Goal: Transaction & Acquisition: Purchase product/service

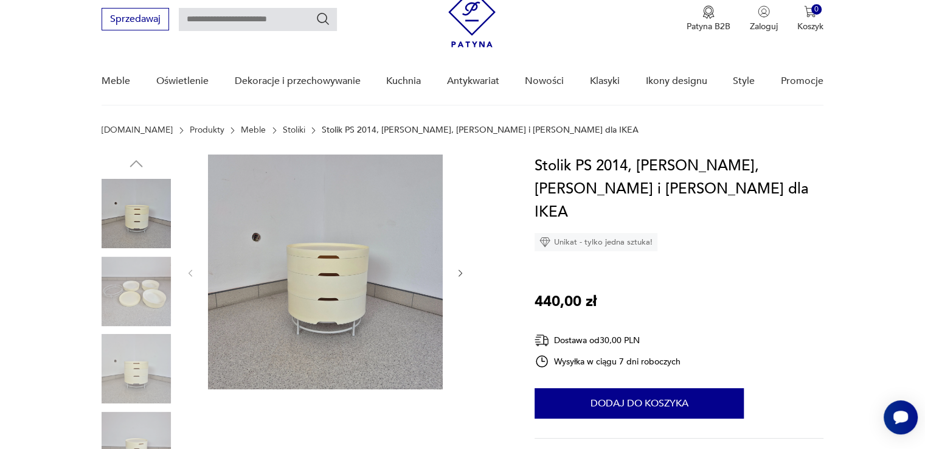
scroll to position [58, 0]
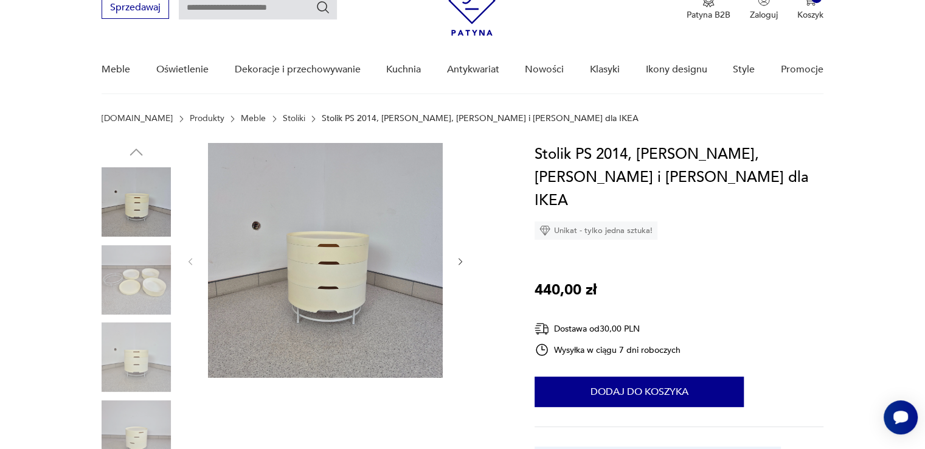
click at [460, 259] on icon "button" at bounding box center [461, 262] width 10 height 10
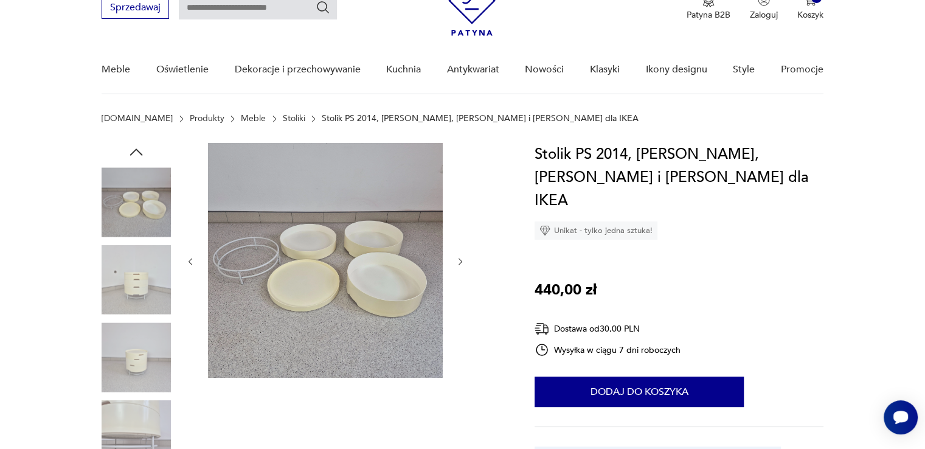
click at [459, 259] on icon "button" at bounding box center [461, 261] width 4 height 7
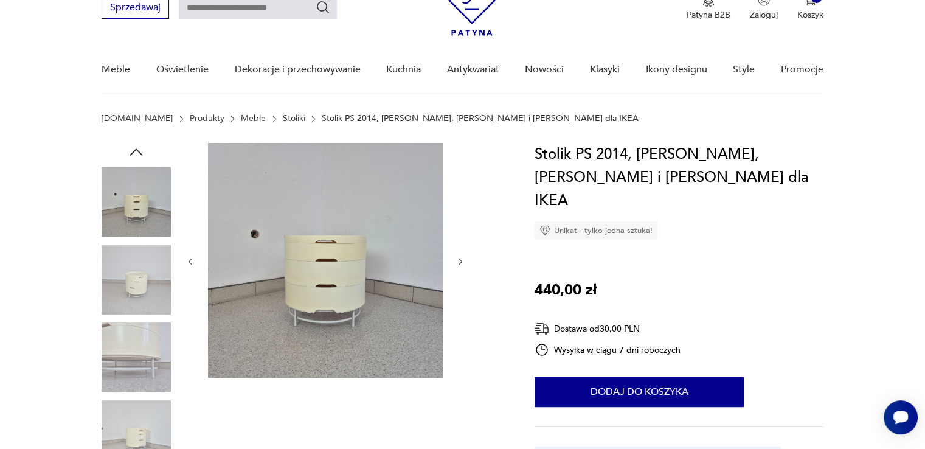
click at [459, 259] on icon "button" at bounding box center [461, 261] width 4 height 7
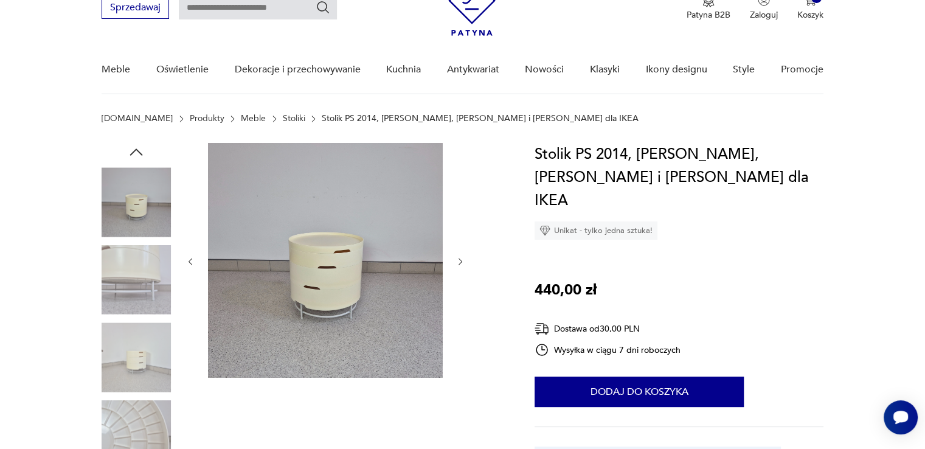
click at [121, 358] on img at bounding box center [136, 356] width 69 height 69
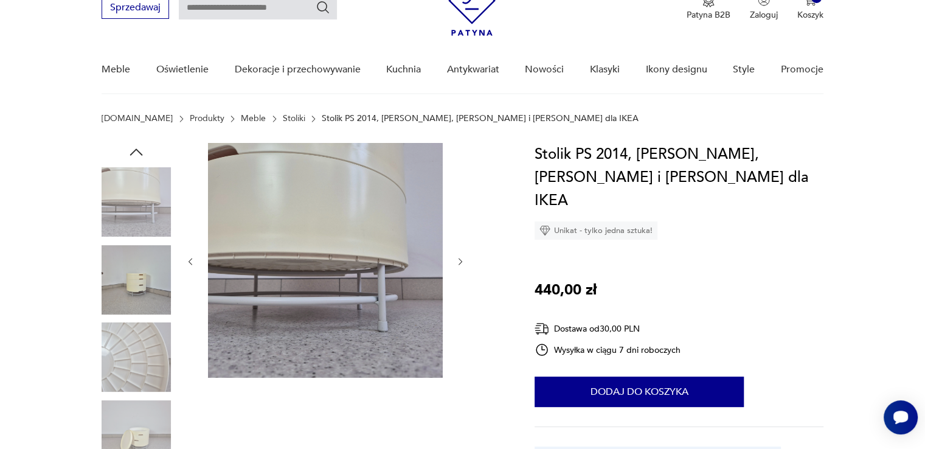
click at [336, 210] on img at bounding box center [325, 260] width 235 height 235
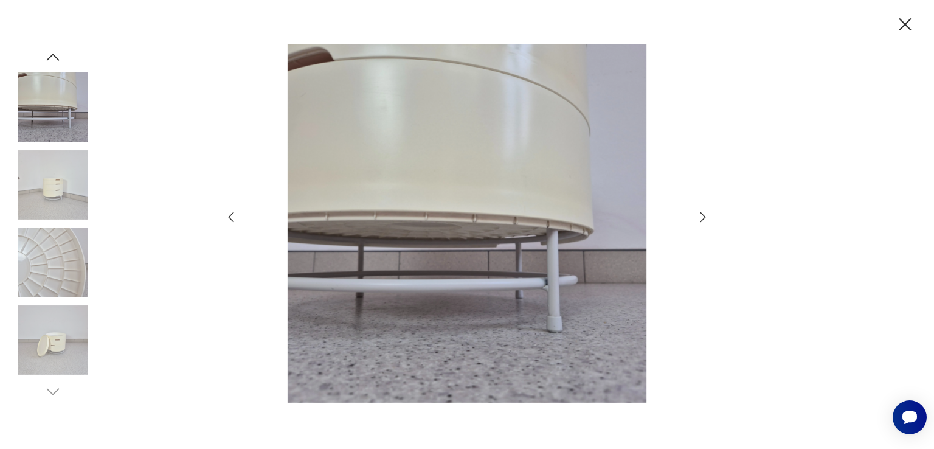
click at [706, 213] on icon "button" at bounding box center [703, 217] width 15 height 15
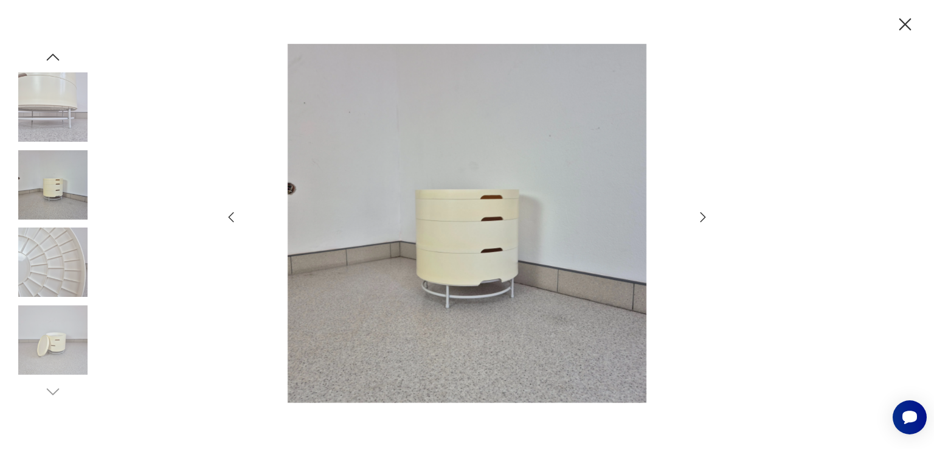
click at [703, 217] on icon "button" at bounding box center [703, 217] width 15 height 15
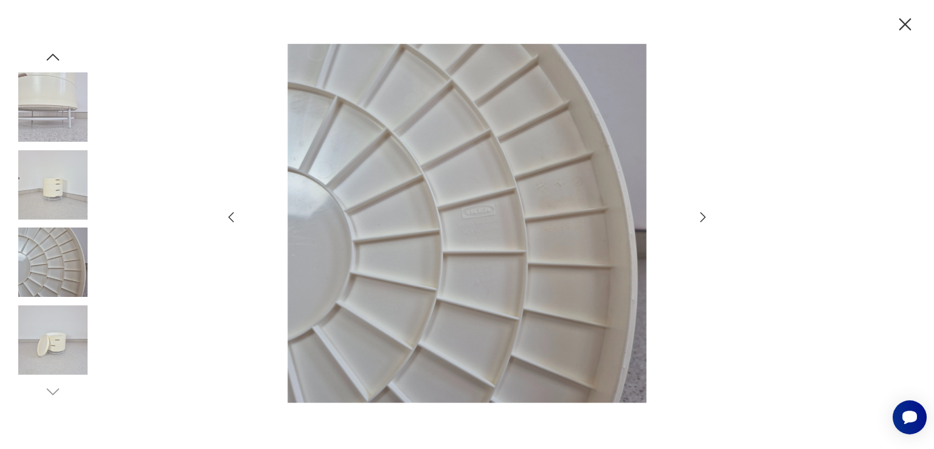
click at [702, 217] on icon "button" at bounding box center [703, 217] width 15 height 15
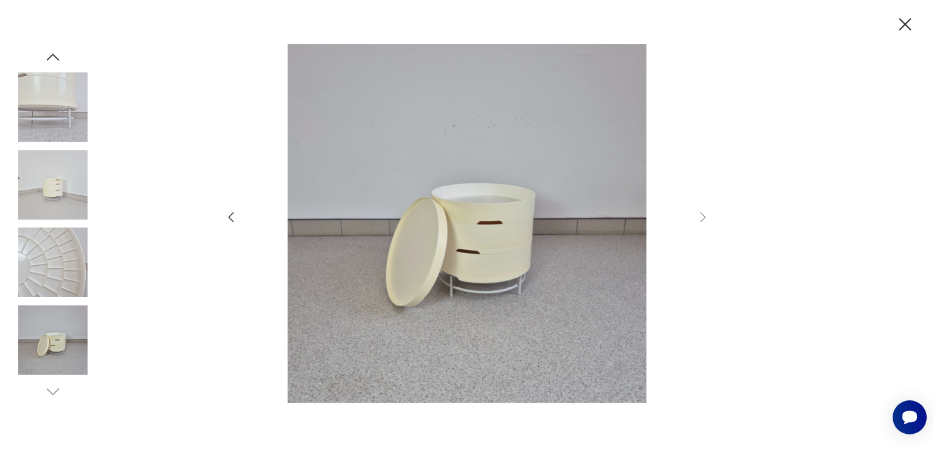
click at [908, 24] on icon "button" at bounding box center [905, 24] width 21 height 21
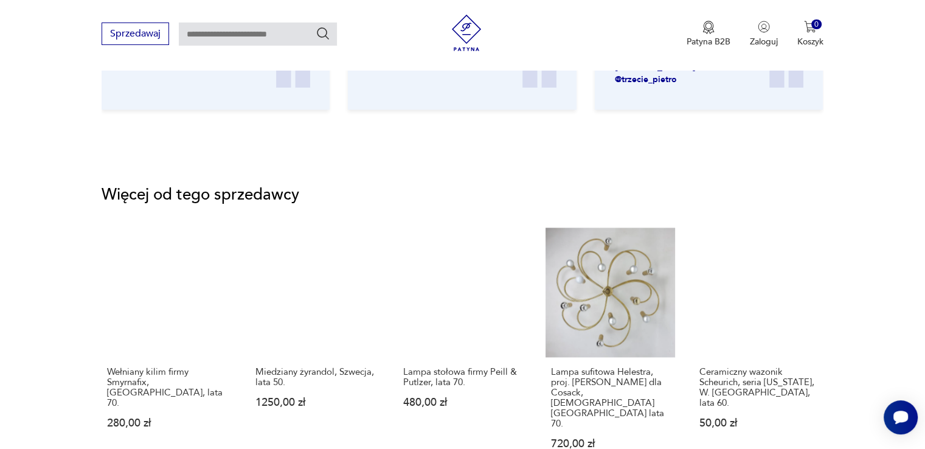
scroll to position [1731, 0]
